Goal: Information Seeking & Learning: Learn about a topic

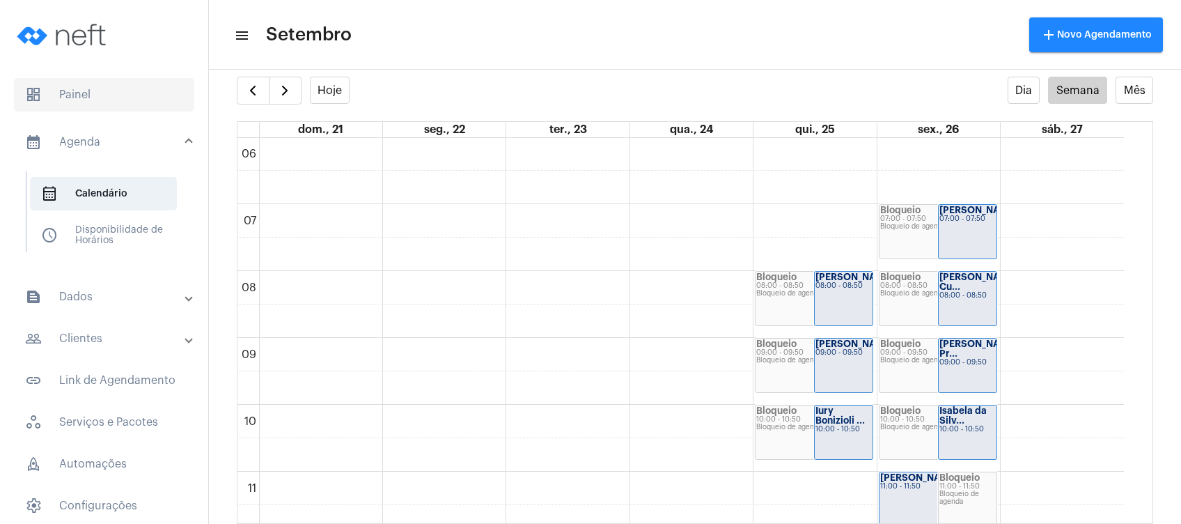
click at [139, 103] on span "dashboard Painel" at bounding box center [104, 94] width 180 height 33
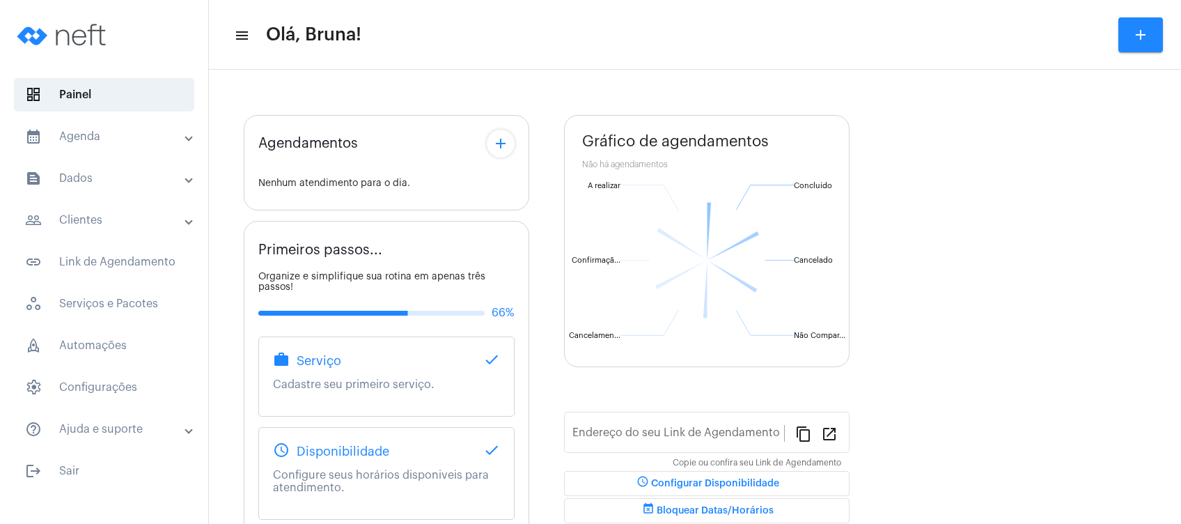
click at [95, 178] on mat-panel-title "text_snippet_outlined Dados" at bounding box center [105, 178] width 161 height 17
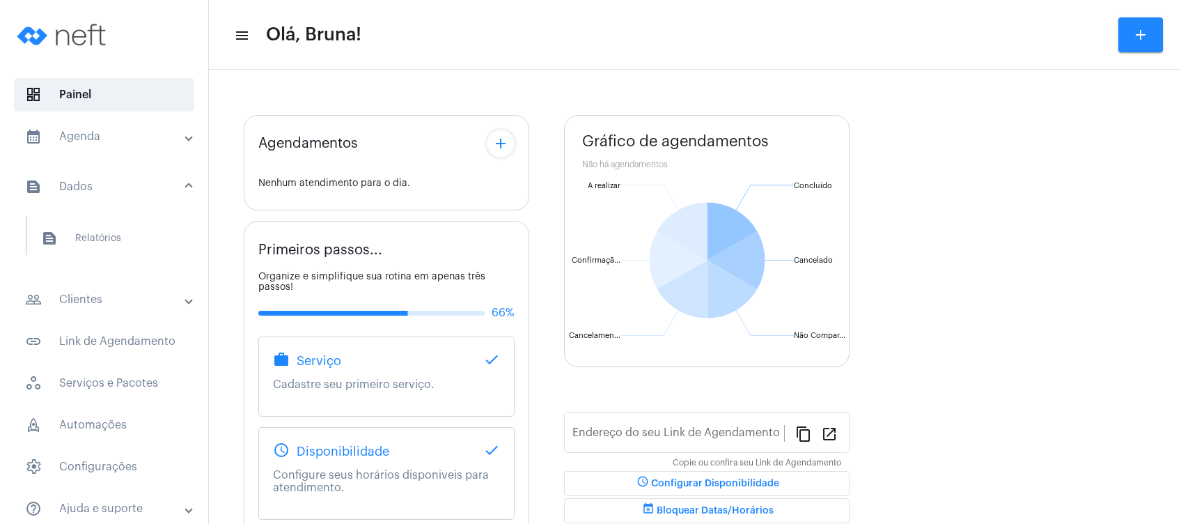
click at [108, 302] on mat-panel-title "people_outline Clientes" at bounding box center [105, 299] width 161 height 17
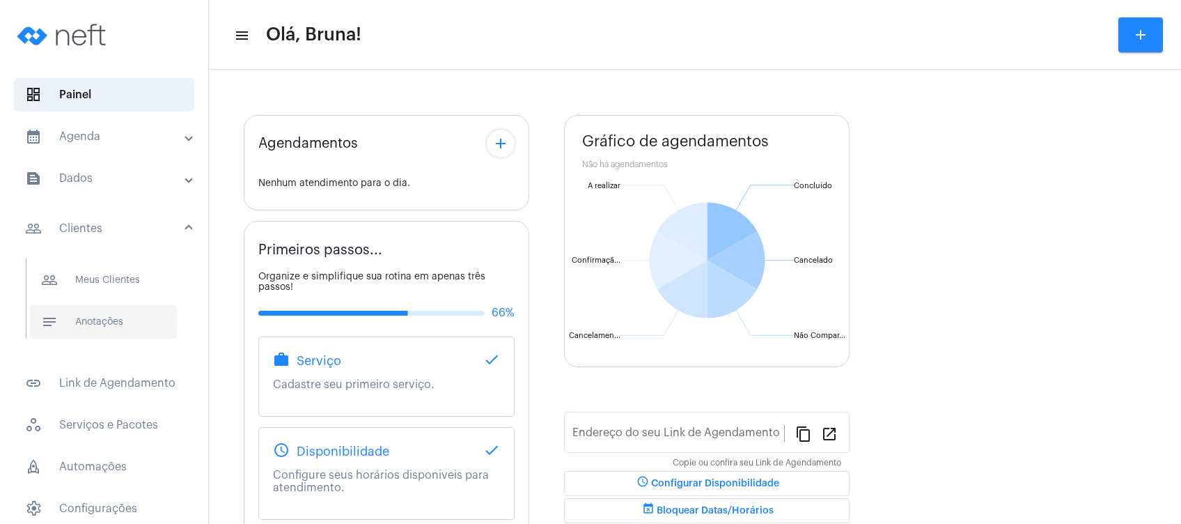
click at [104, 322] on span "notes Anotações" at bounding box center [103, 321] width 147 height 33
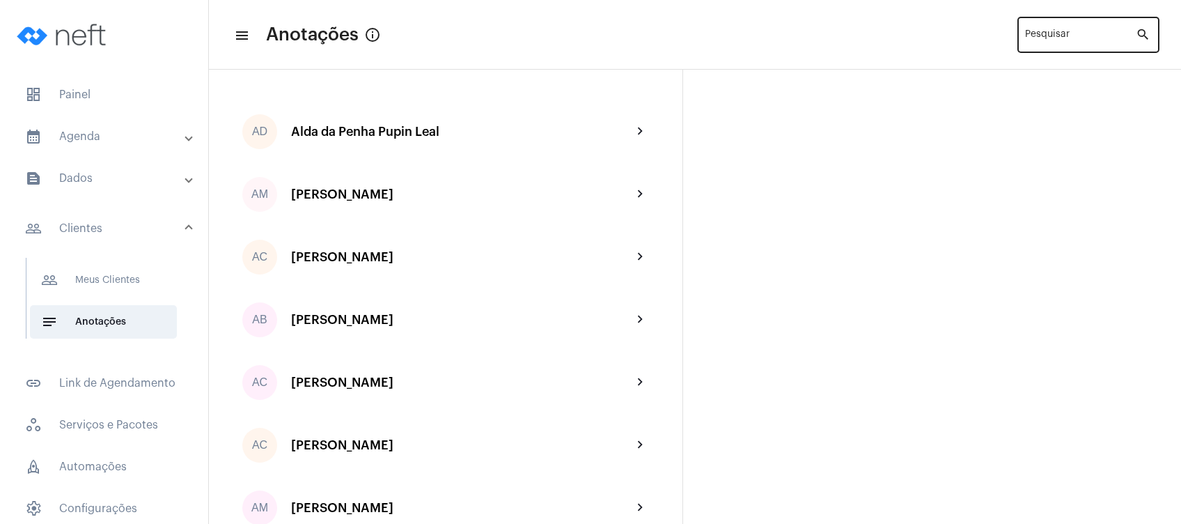
click at [1062, 33] on input "Pesquisar" at bounding box center [1080, 37] width 111 height 11
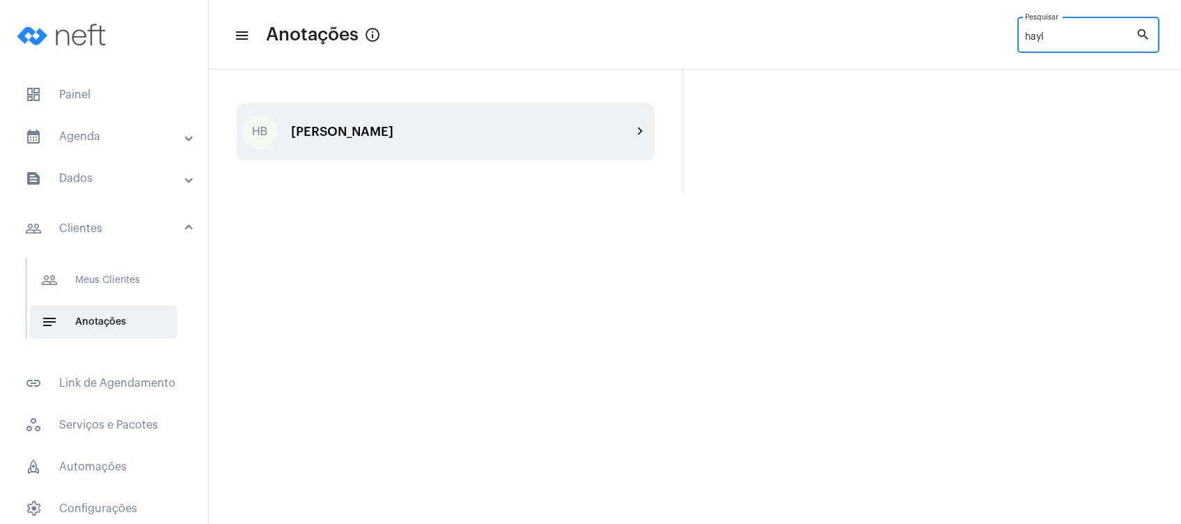
type input "hayl"
click at [458, 141] on div "HB [PERSON_NAME] chevron_right" at bounding box center [446, 131] width 418 height 57
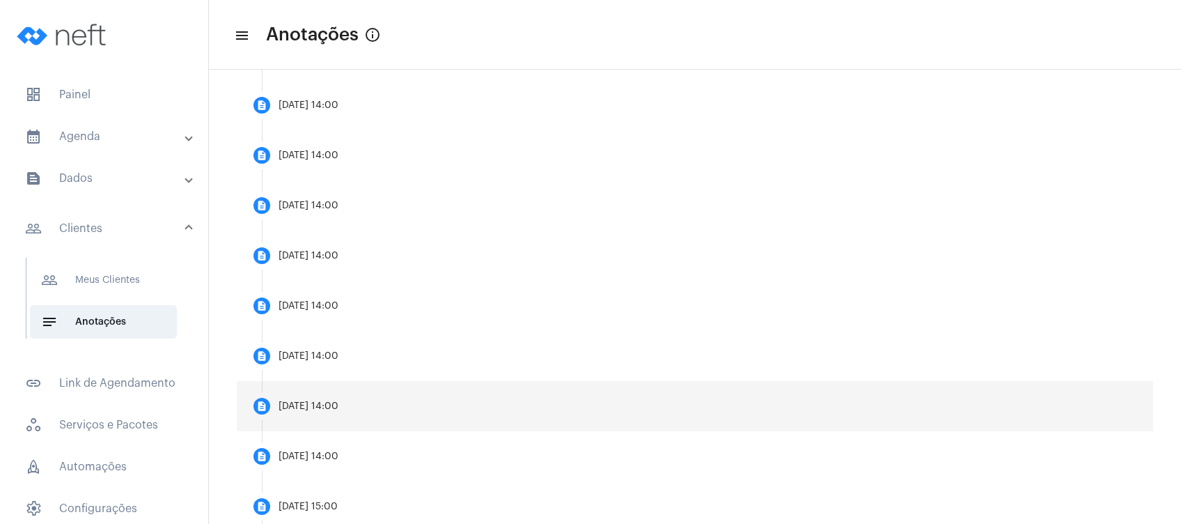
scroll to position [507, 0]
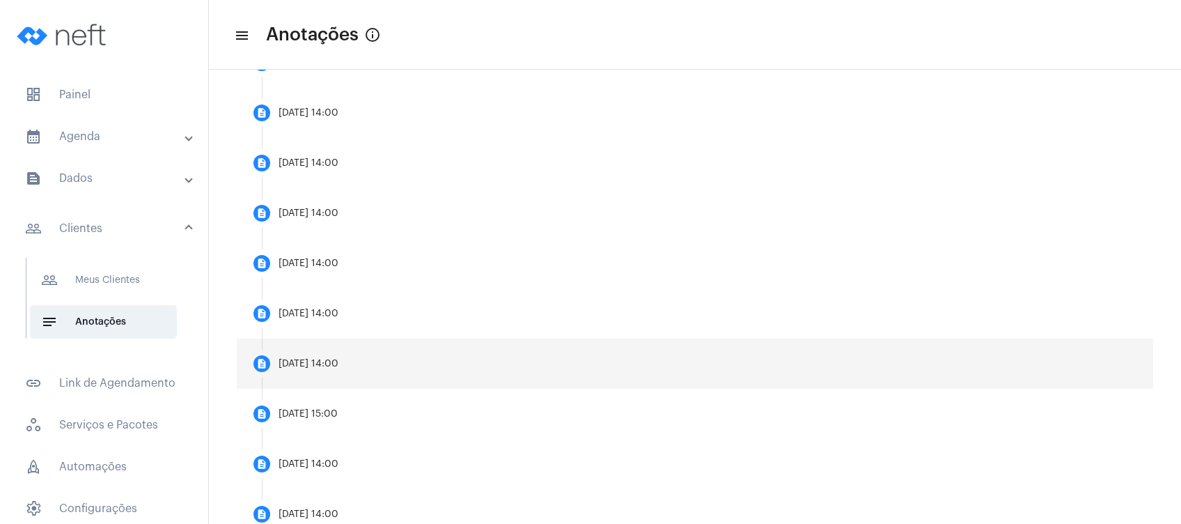
click at [368, 366] on mat-step-header "description [DATE] 14:00" at bounding box center [695, 363] width 917 height 50
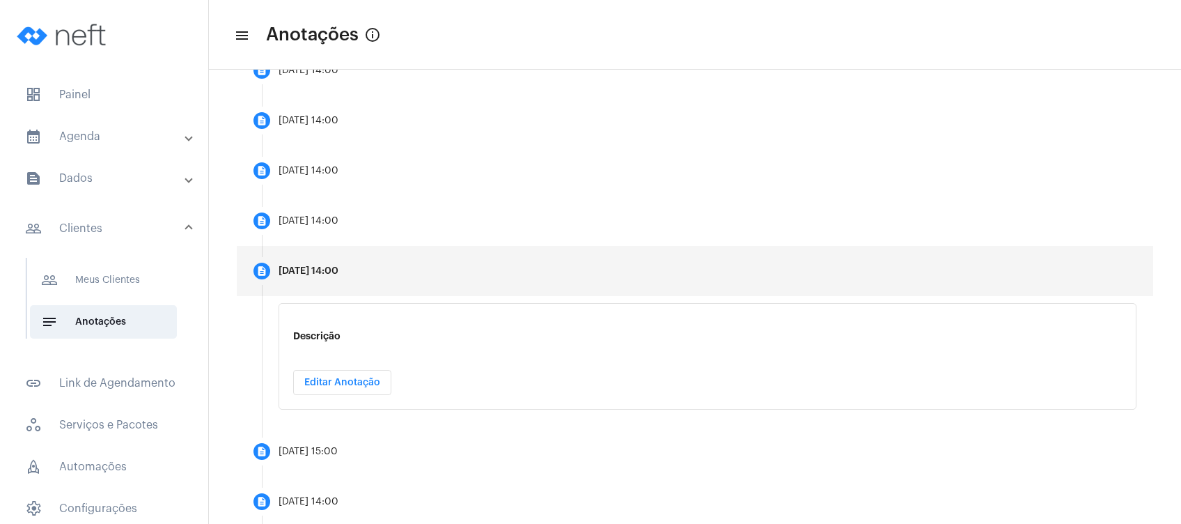
click at [369, 375] on button "Editar Anotação" at bounding box center [342, 382] width 98 height 25
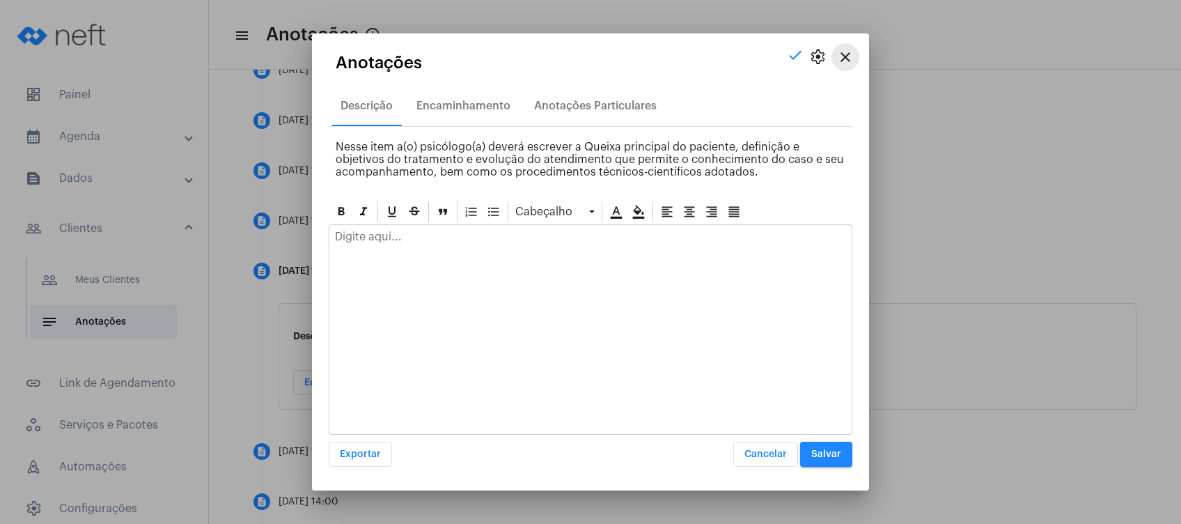
click at [848, 54] on mat-icon "close" at bounding box center [845, 57] width 17 height 17
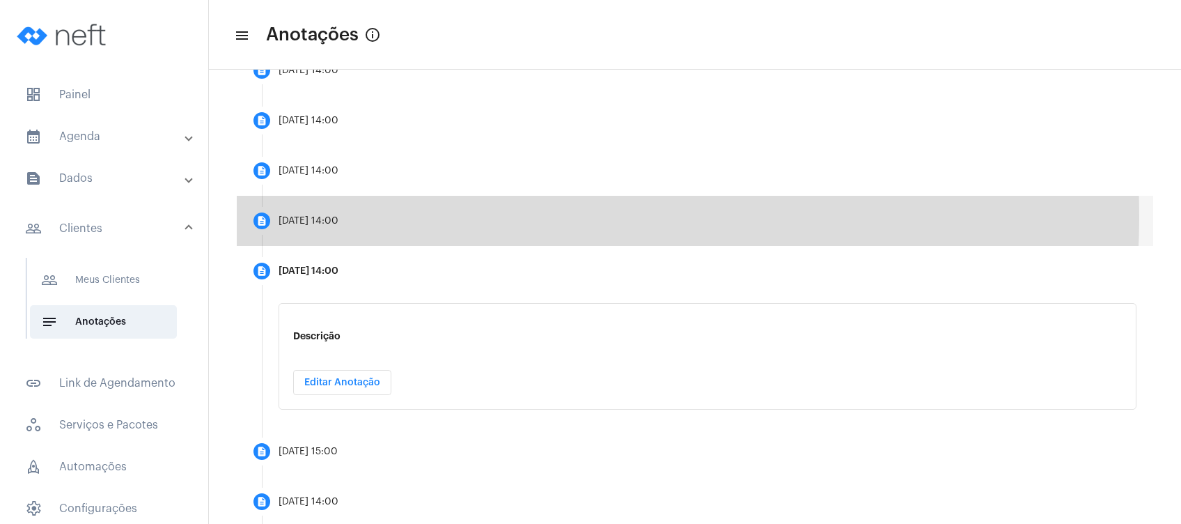
click at [435, 215] on mat-step-header "description [DATE] 14:00" at bounding box center [695, 221] width 917 height 50
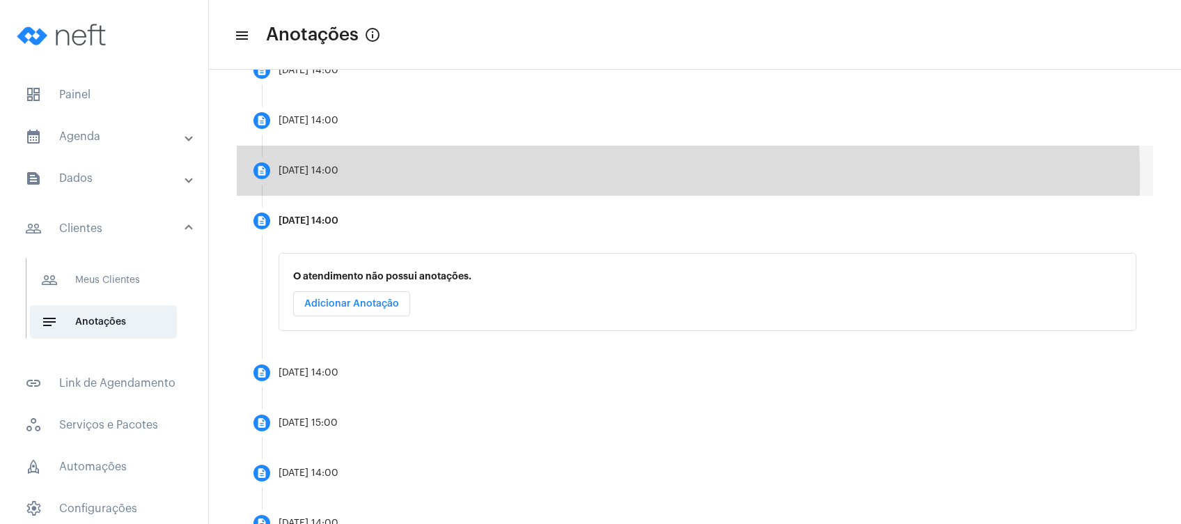
click at [410, 178] on mat-step-header "description [DATE] 14:00" at bounding box center [695, 171] width 917 height 50
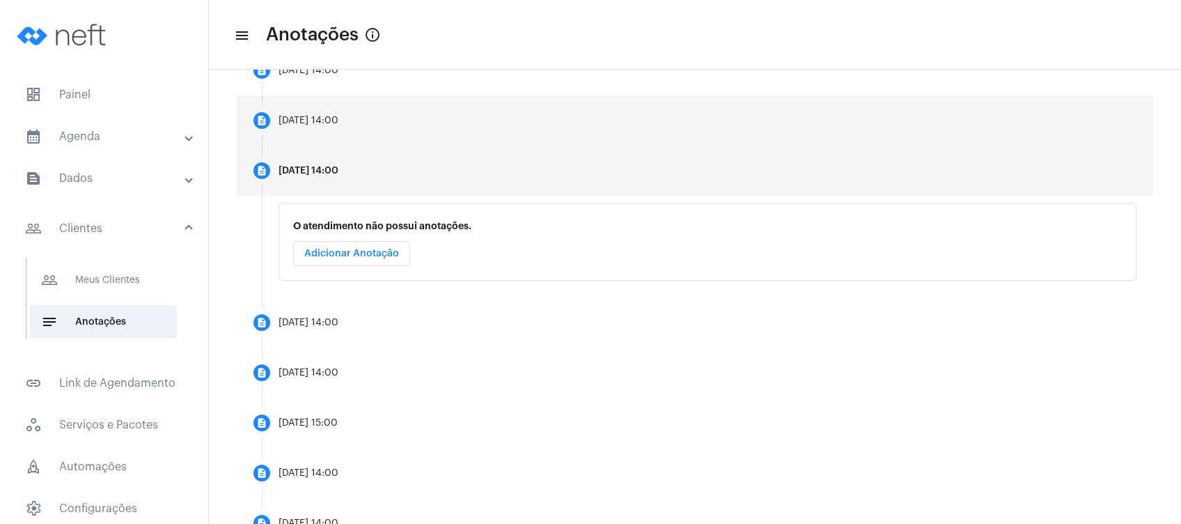
click at [403, 137] on mat-step-header "description [DATE] 14:00" at bounding box center [695, 120] width 917 height 50
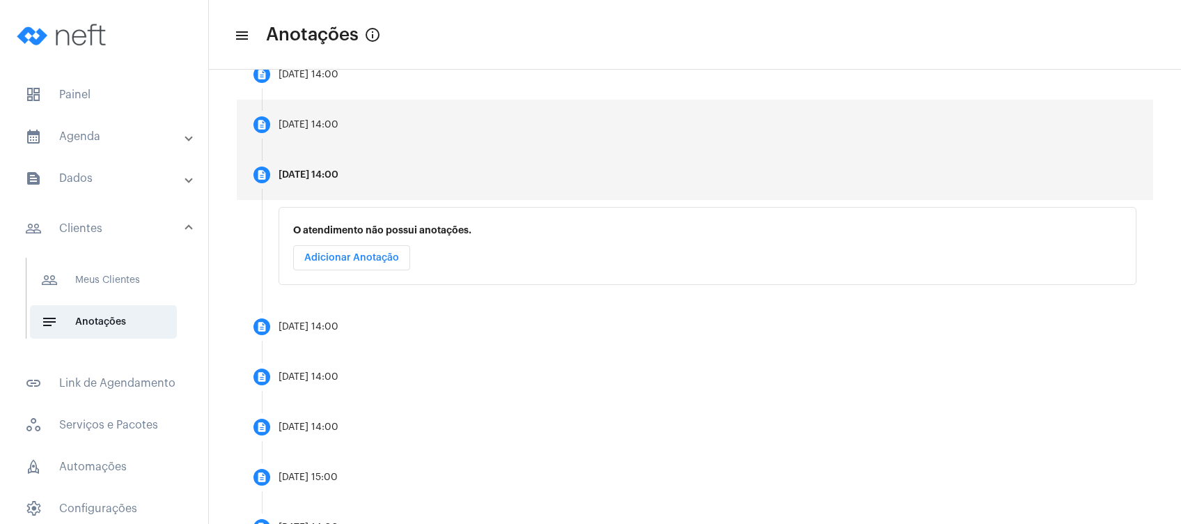
scroll to position [405, 0]
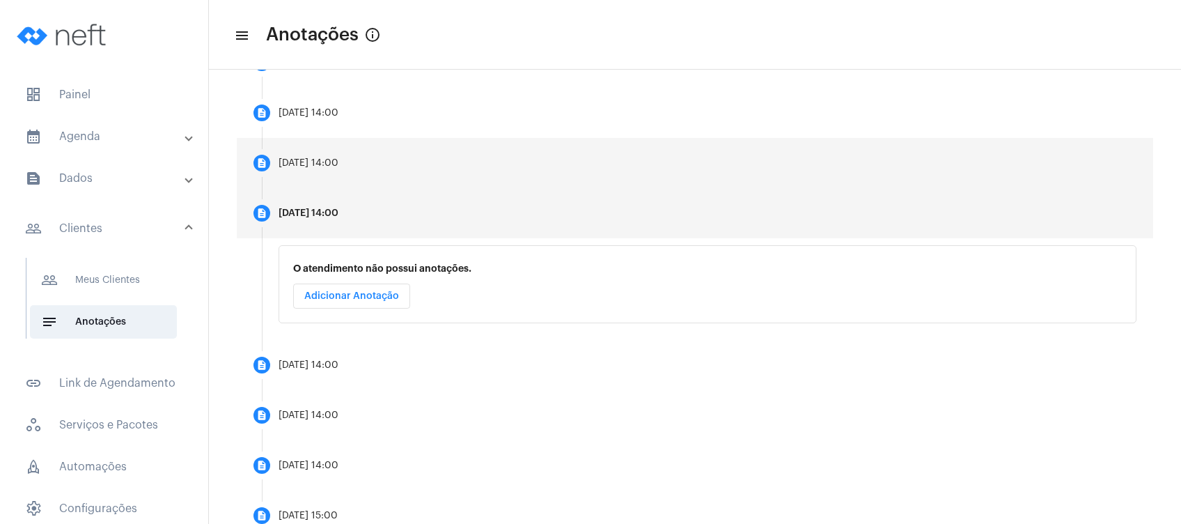
click at [384, 180] on mat-step-header "description [DATE] 14:00" at bounding box center [695, 163] width 917 height 50
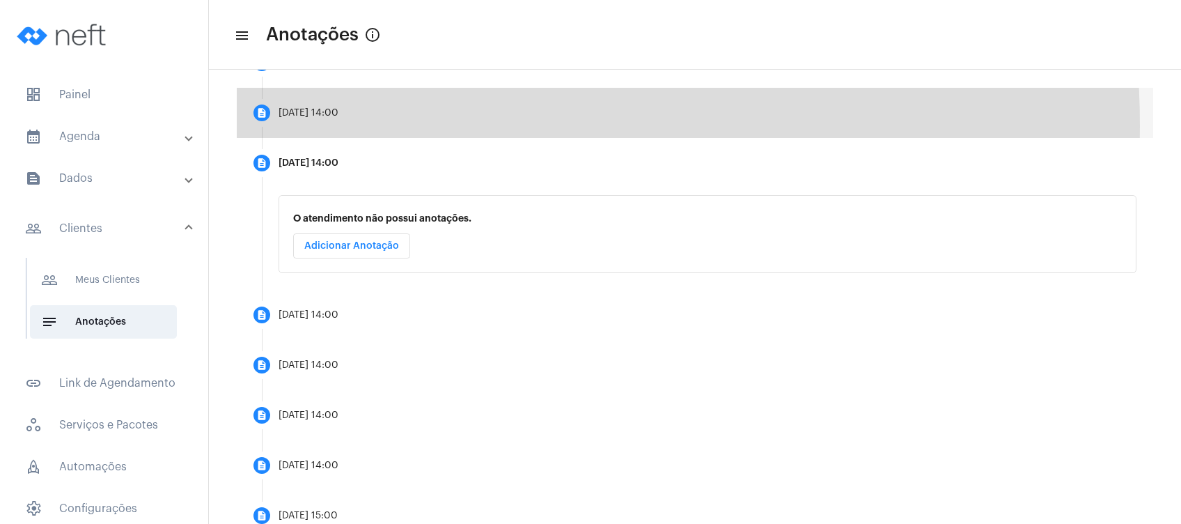
click at [375, 126] on mat-step-header "description [DATE] 14:00" at bounding box center [695, 113] width 917 height 50
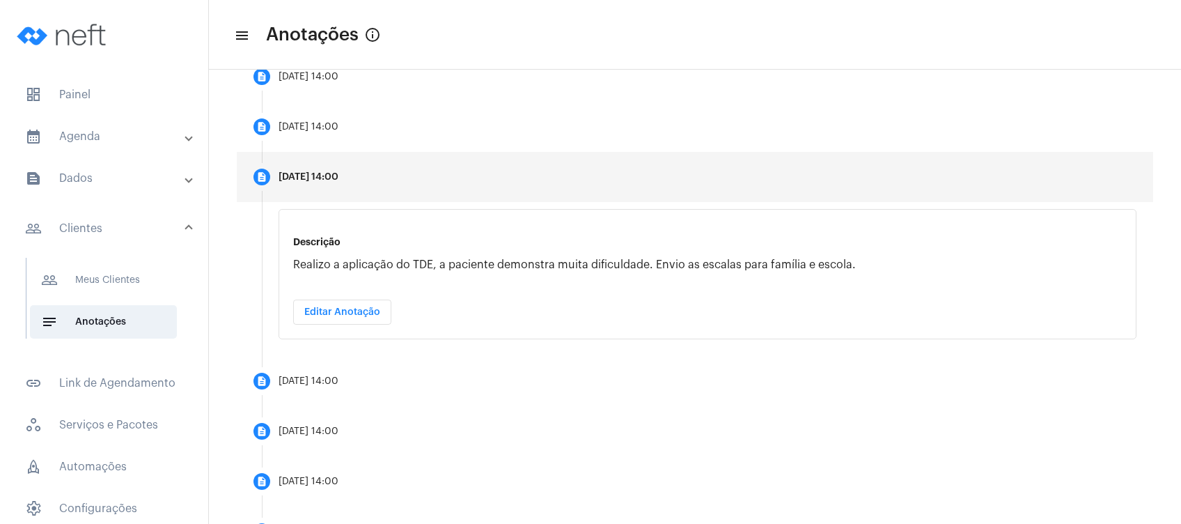
scroll to position [312, 0]
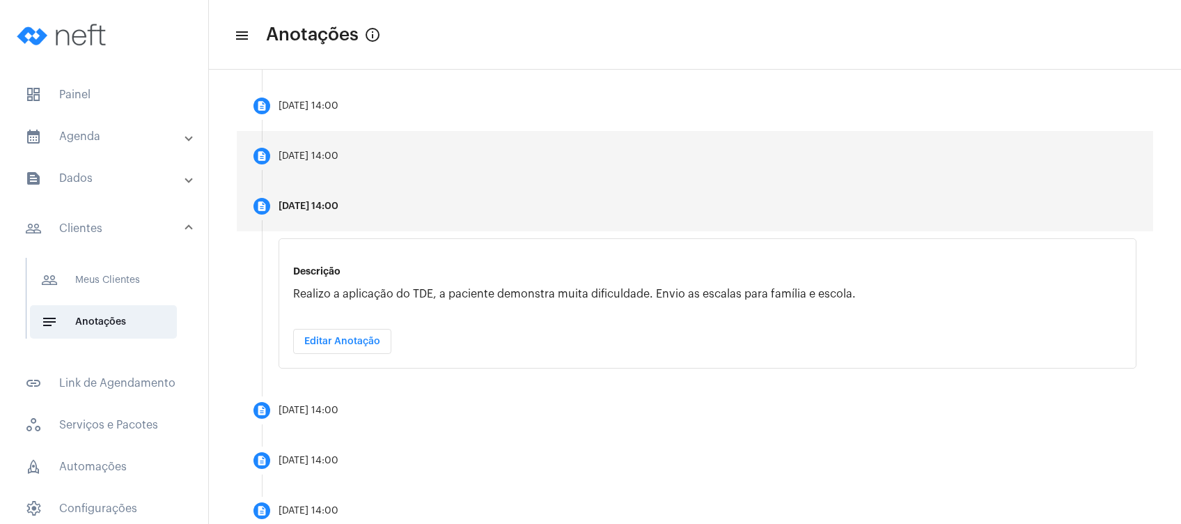
click at [368, 171] on mat-step-header "description [DATE] 14:00" at bounding box center [695, 156] width 917 height 50
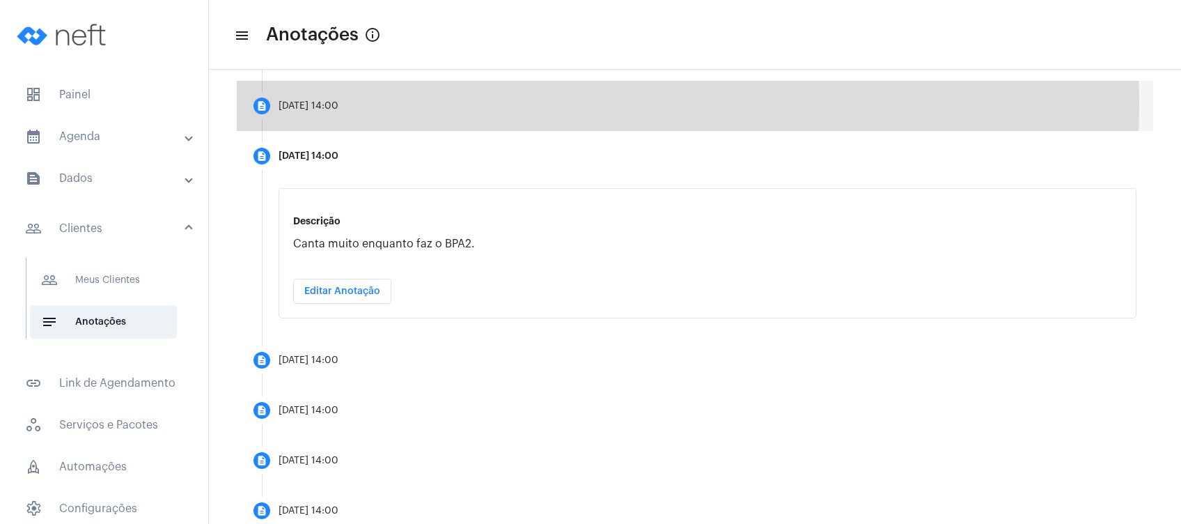
click at [366, 104] on mat-step-header "description [DATE] 14:00" at bounding box center [695, 106] width 917 height 50
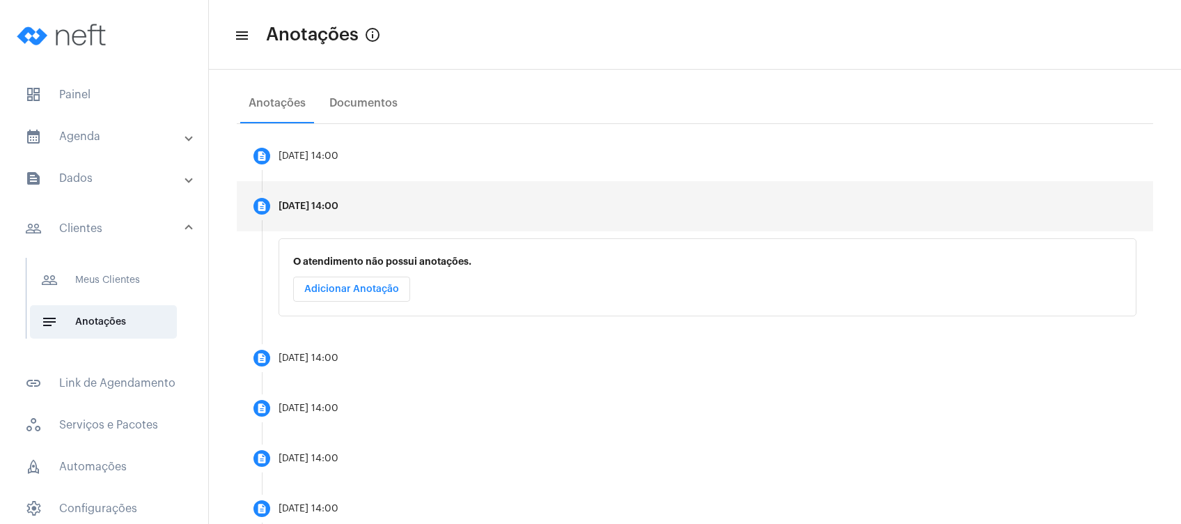
scroll to position [127, 0]
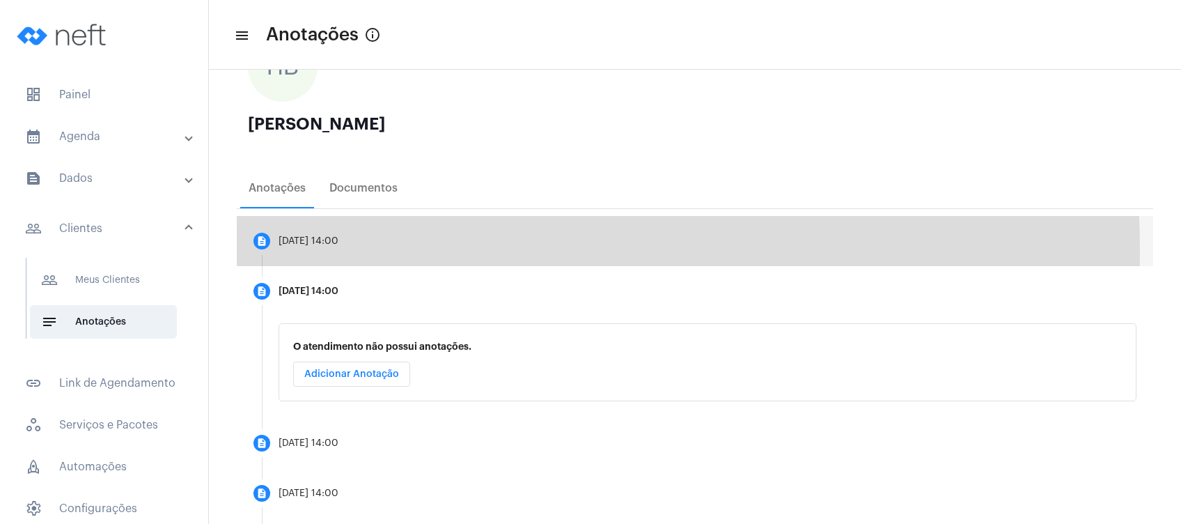
click at [384, 249] on mat-step-header "description [DATE] 14:00" at bounding box center [695, 241] width 917 height 50
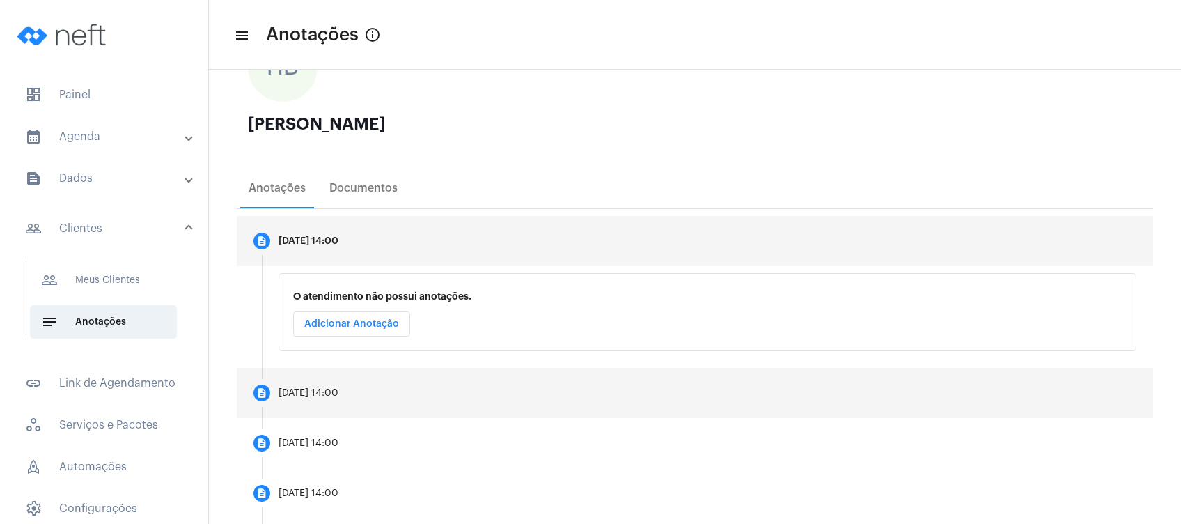
click at [375, 392] on mat-step-header "description [DATE] 14:00" at bounding box center [695, 393] width 917 height 50
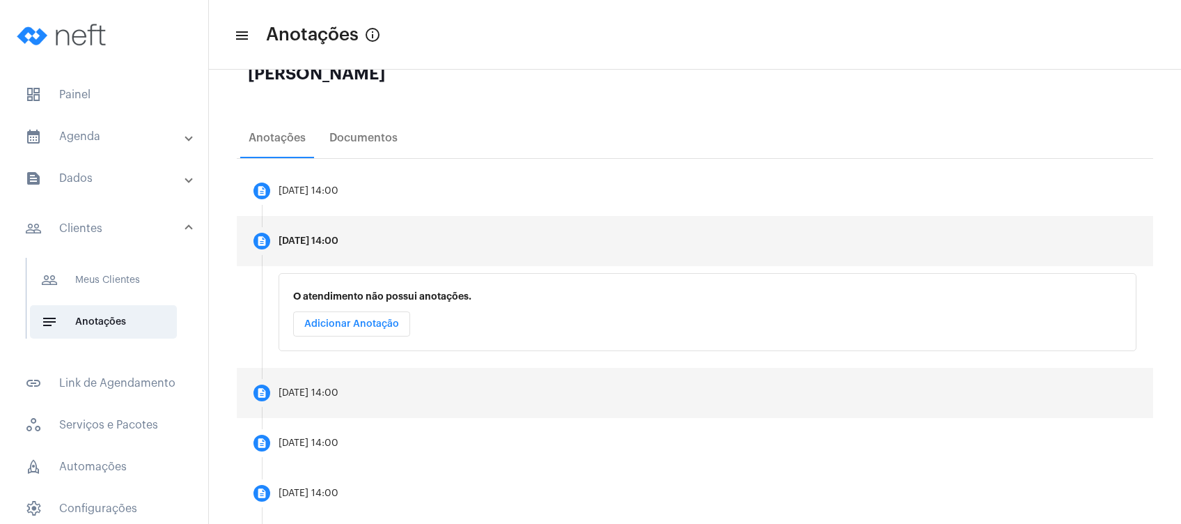
scroll to position [136, 0]
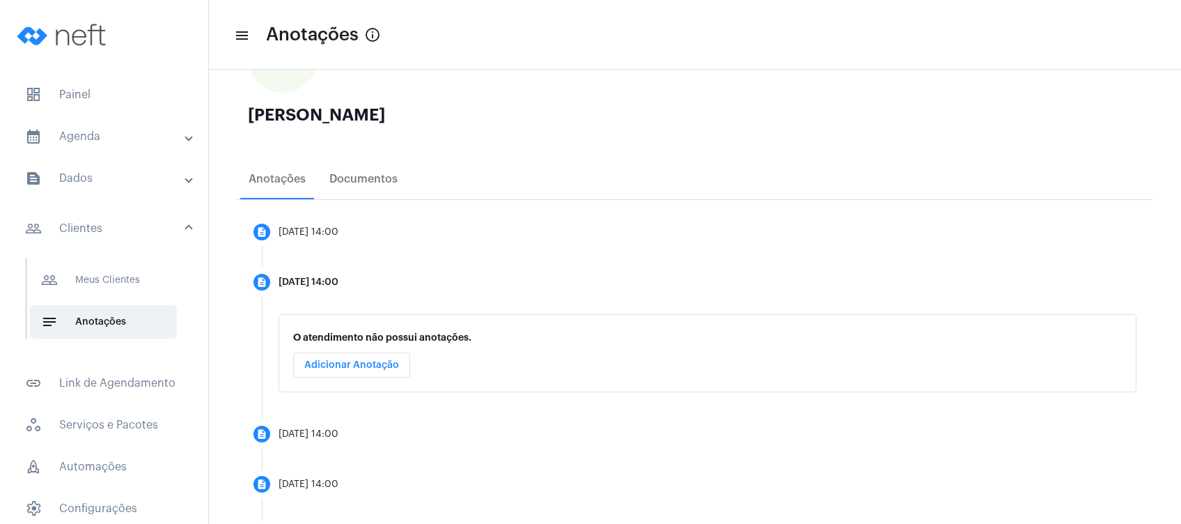
drag, startPoint x: 251, startPoint y: 111, endPoint x: 446, endPoint y: 116, distance: 195.8
click at [446, 116] on div "[PERSON_NAME]" at bounding box center [695, 115] width 894 height 17
copy div "[PERSON_NAME]"
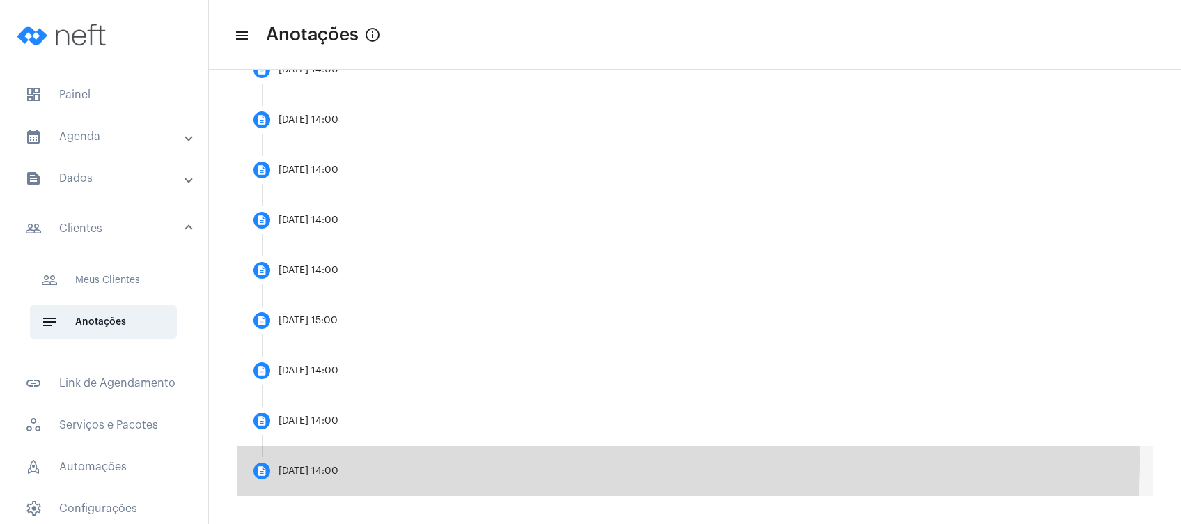
click at [444, 457] on mat-step-header "description [DATE] 14:00" at bounding box center [695, 471] width 917 height 50
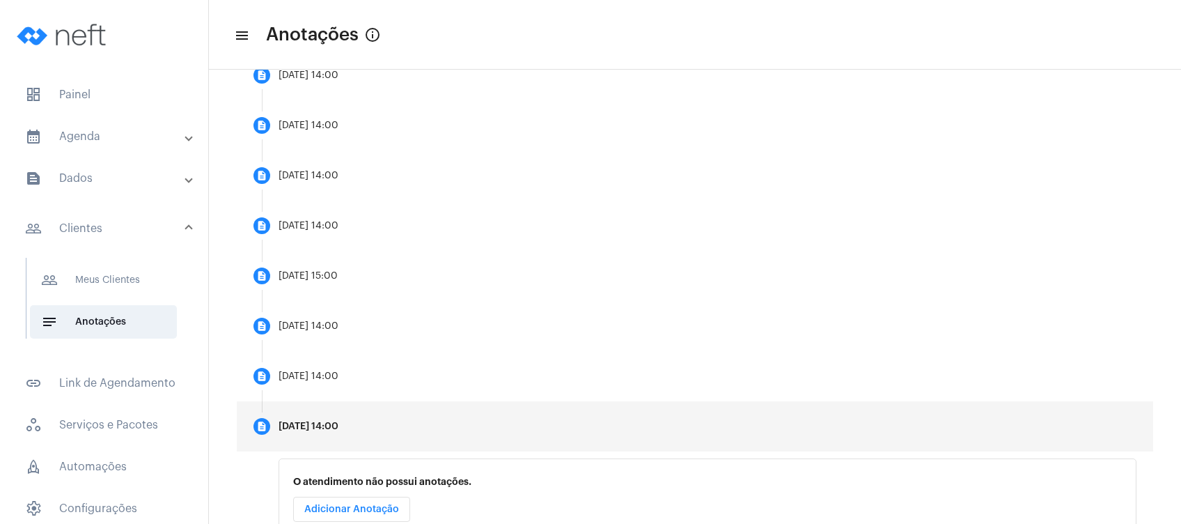
scroll to position [600, 0]
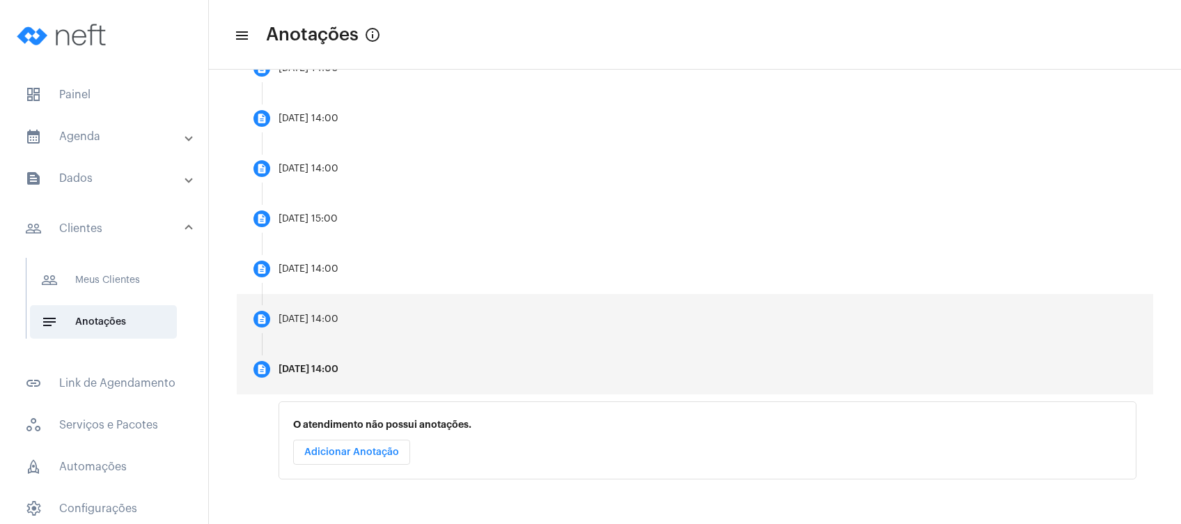
drag, startPoint x: 421, startPoint y: 325, endPoint x: 412, endPoint y: 318, distance: 11.3
click at [414, 318] on mat-step-header "description [DATE] 14:00" at bounding box center [695, 319] width 917 height 50
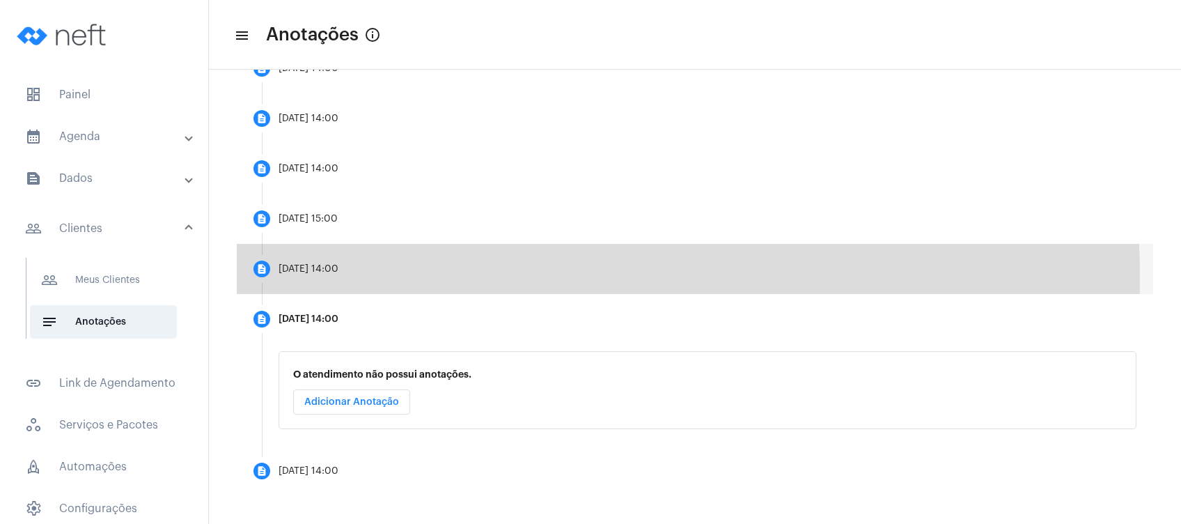
click at [396, 277] on mat-step-header "description [DATE] 14:00" at bounding box center [695, 269] width 917 height 50
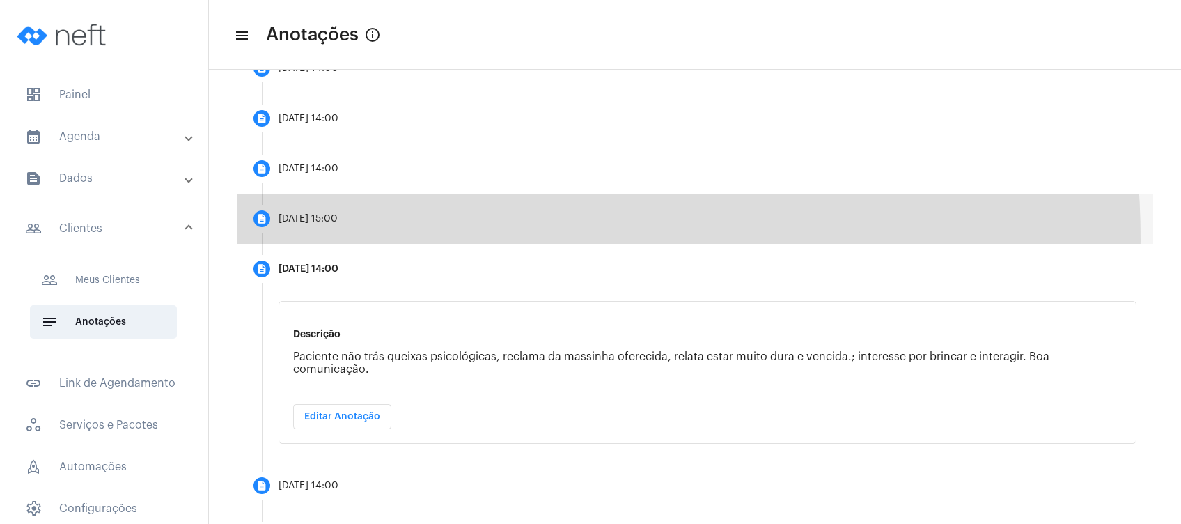
click at [391, 240] on mat-step-header "description [DATE] 15:00" at bounding box center [695, 219] width 917 height 50
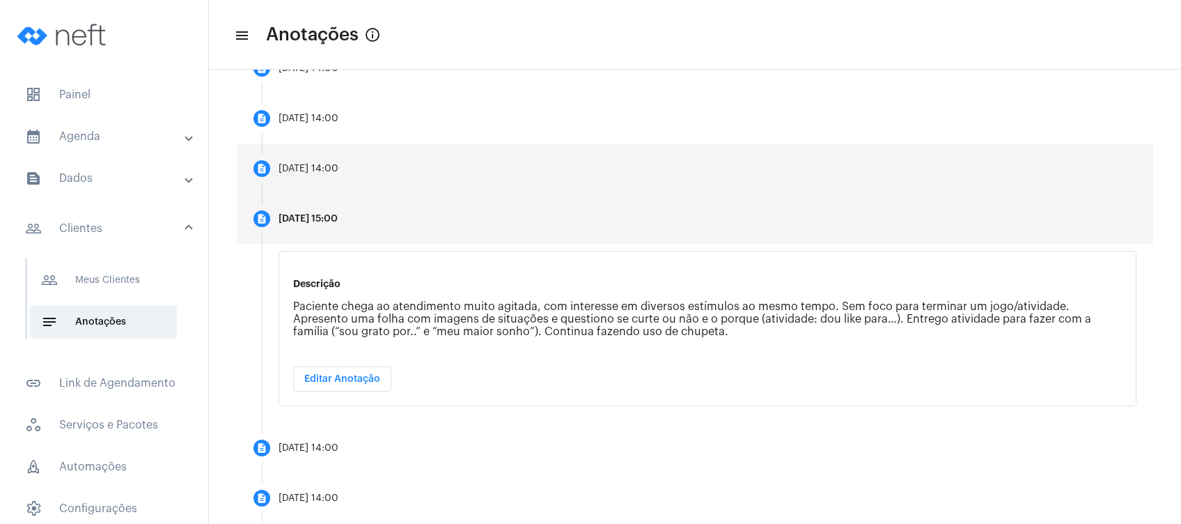
click at [368, 176] on mat-step-header "description [DATE] 14:00" at bounding box center [695, 168] width 917 height 50
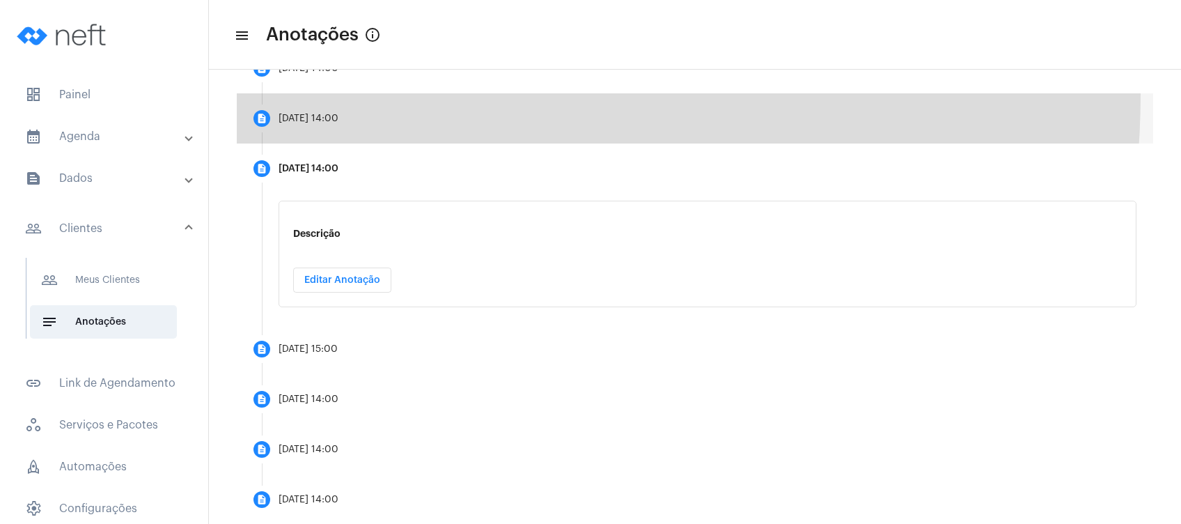
click at [358, 93] on mat-step-header "description [DATE] 14:00" at bounding box center [695, 118] width 917 height 50
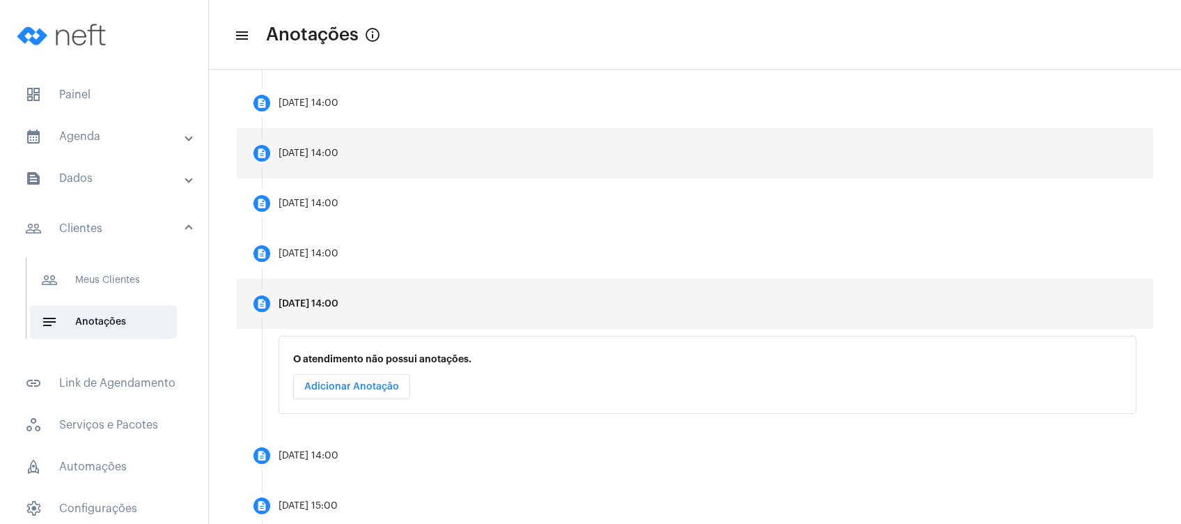
scroll to position [414, 0]
